Goal: Browse casually

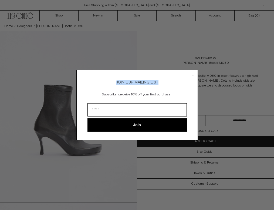
drag, startPoint x: 145, startPoint y: 88, endPoint x: 128, endPoint y: 60, distance: 32.6
click at [128, 60] on div "Close dialog JOIN OUR MAILING LIST Subscribe to receive 10% off your first purc…" at bounding box center [137, 105] width 274 height 210
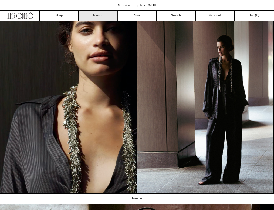
click at [103, 17] on link "New In" at bounding box center [98, 16] width 39 height 10
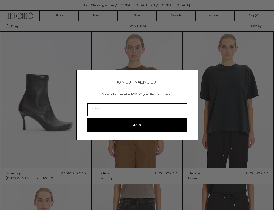
click at [193, 72] on circle "Close dialog" at bounding box center [192, 74] width 5 height 5
